Goal: Information Seeking & Learning: Learn about a topic

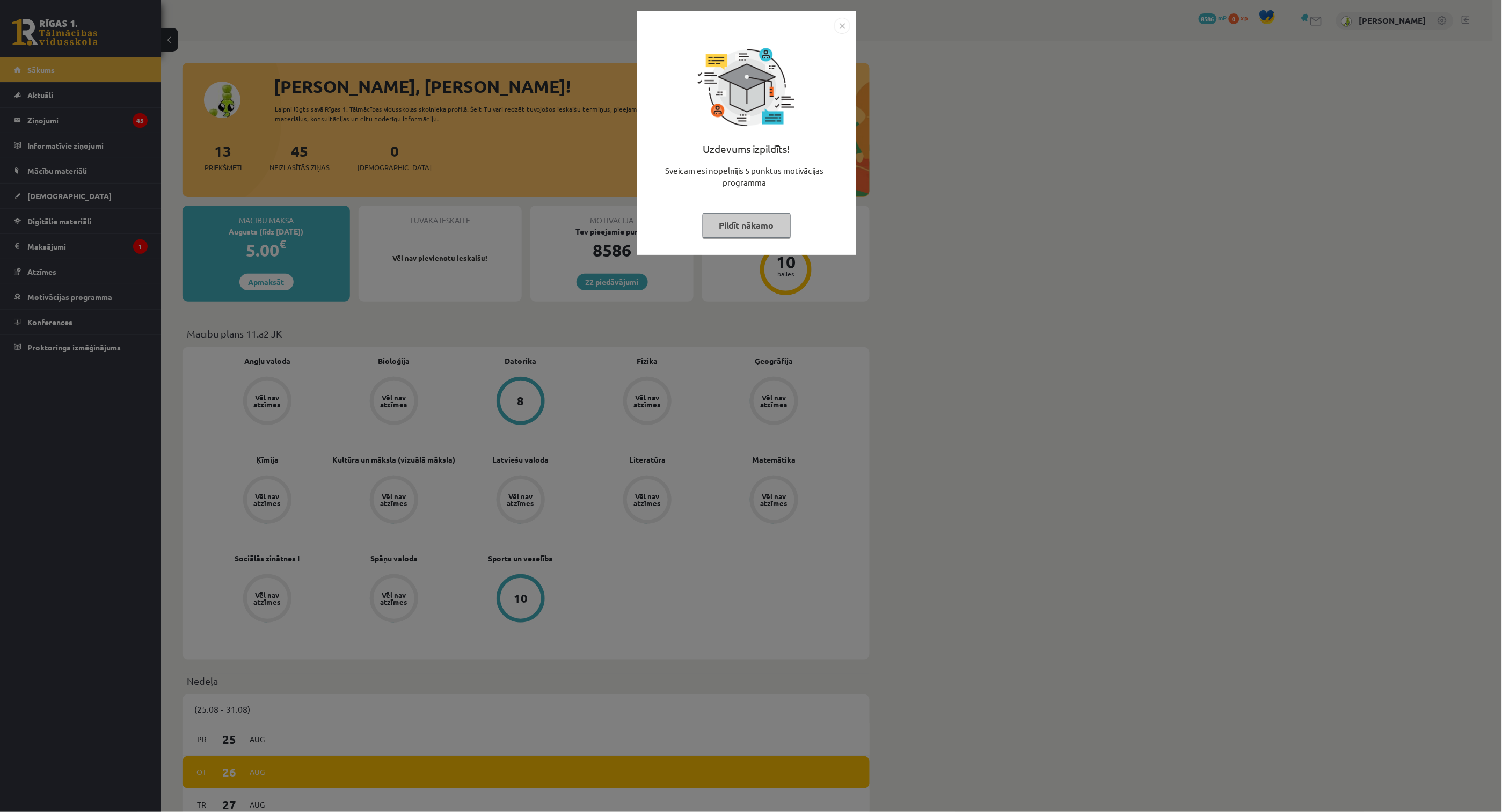
click at [844, 24] on img "Close" at bounding box center [843, 26] width 16 height 16
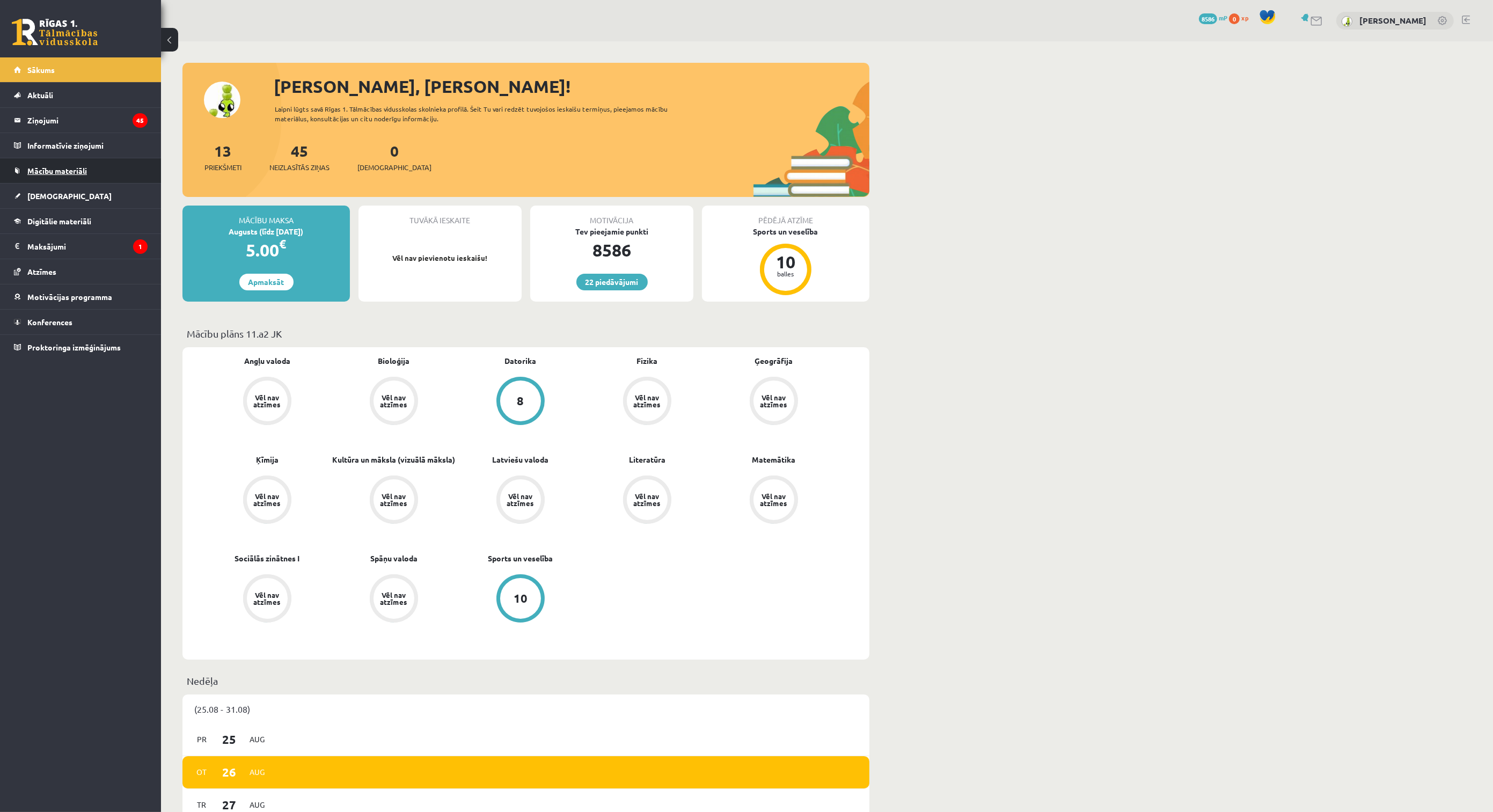
click at [93, 175] on link "Mācību materiāli" at bounding box center [80, 171] width 134 height 24
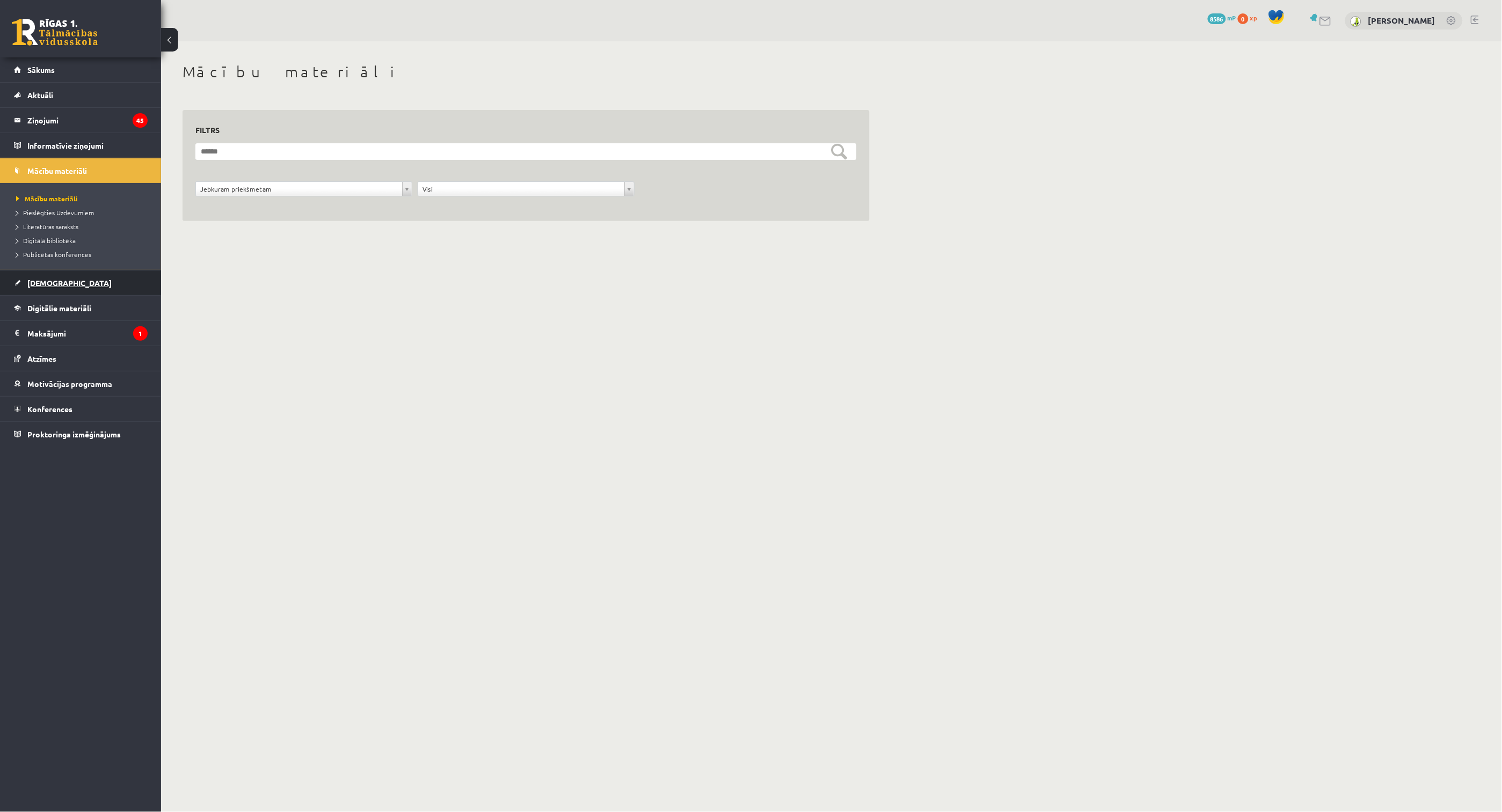
click at [73, 287] on link "[DEMOGRAPHIC_DATA]" at bounding box center [80, 283] width 134 height 24
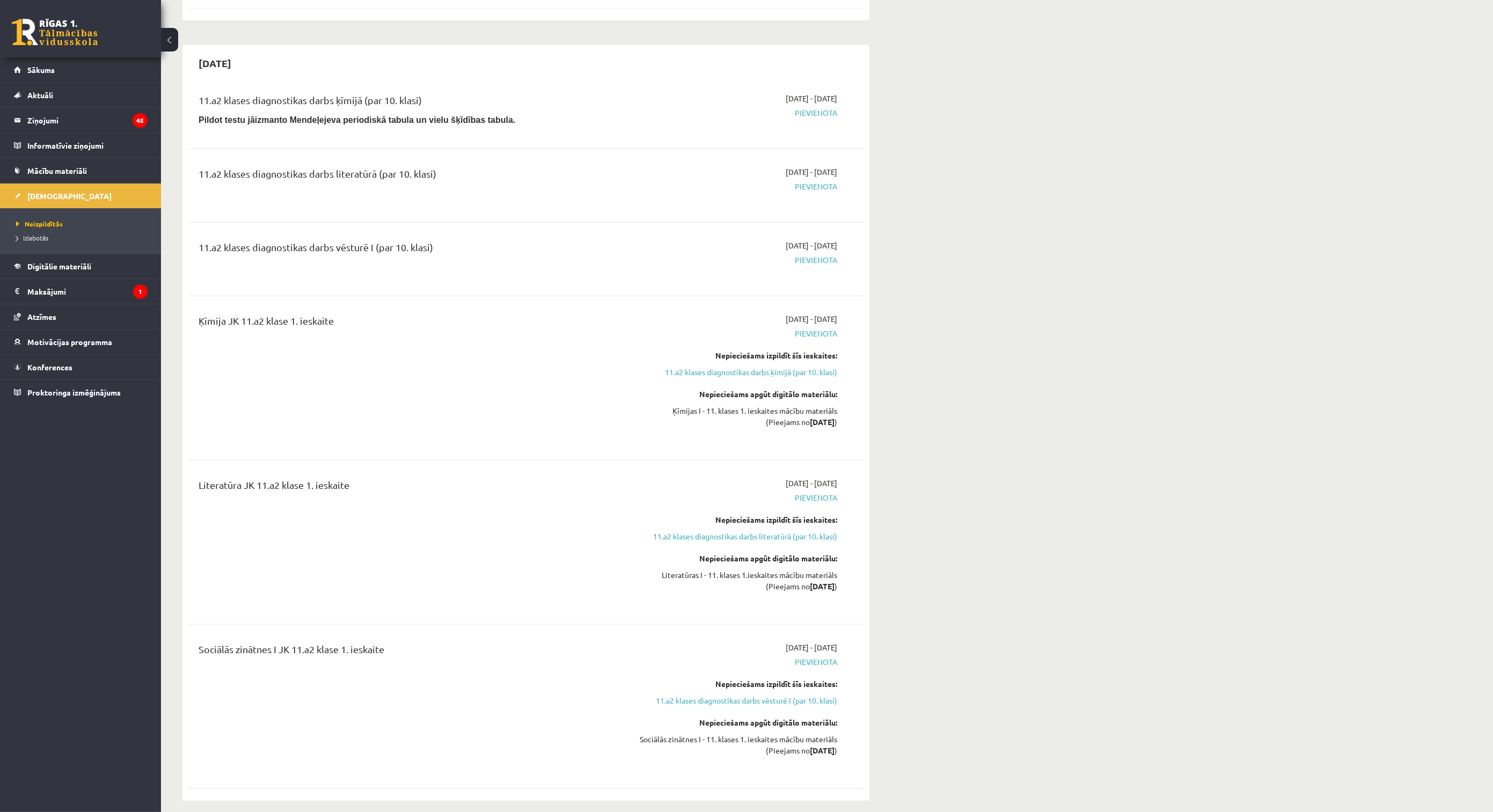
scroll to position [954, 0]
drag, startPoint x: 546, startPoint y: 286, endPoint x: 546, endPoint y: 256, distance: 30.0
click at [546, 256] on div "11.a2 klases diagnostikas darbs vēsturē I (par 10. klasi)" at bounding box center [409, 252] width 420 height 20
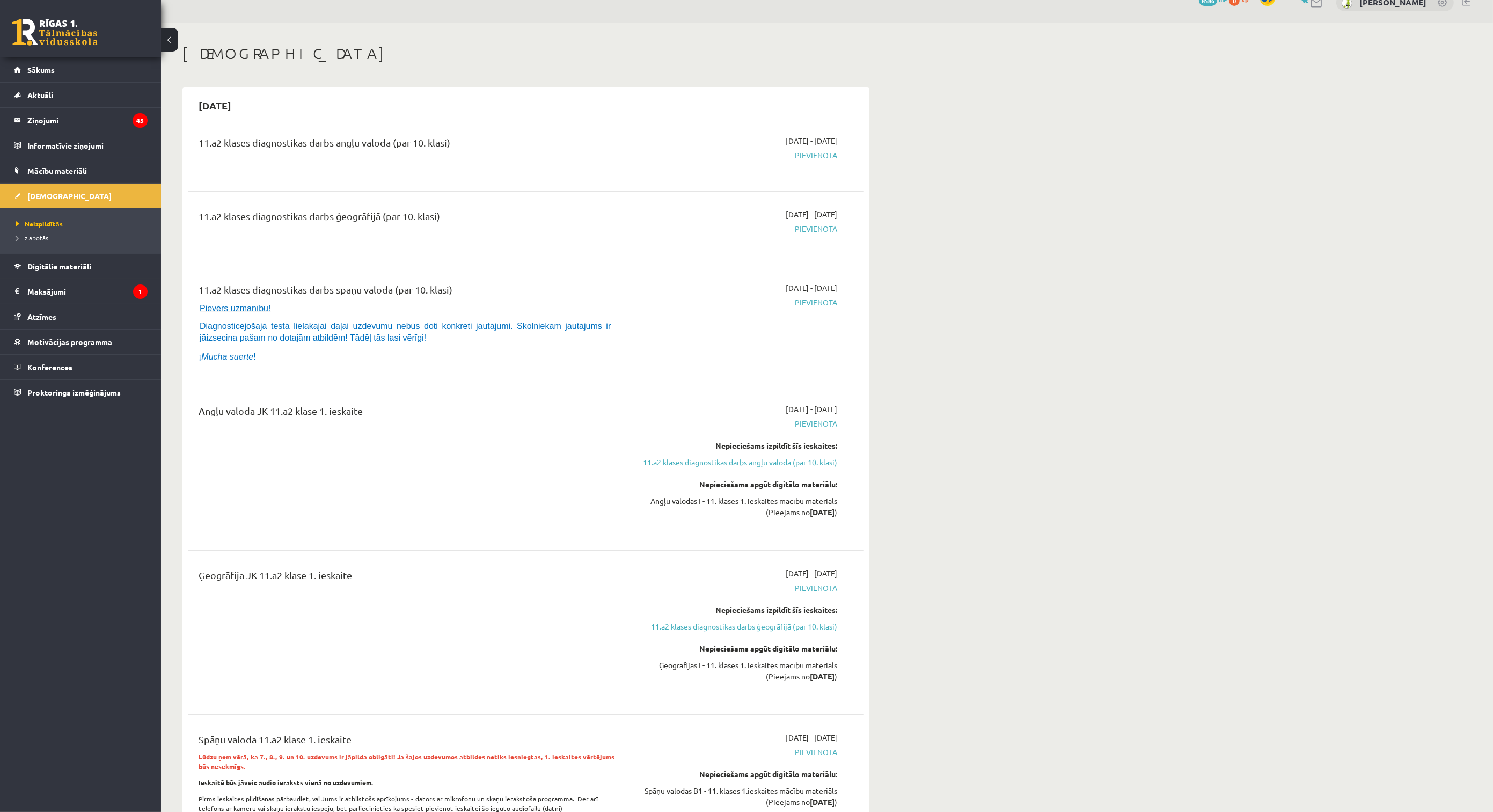
scroll to position [0, 0]
